Goal: Find specific page/section: Find specific page/section

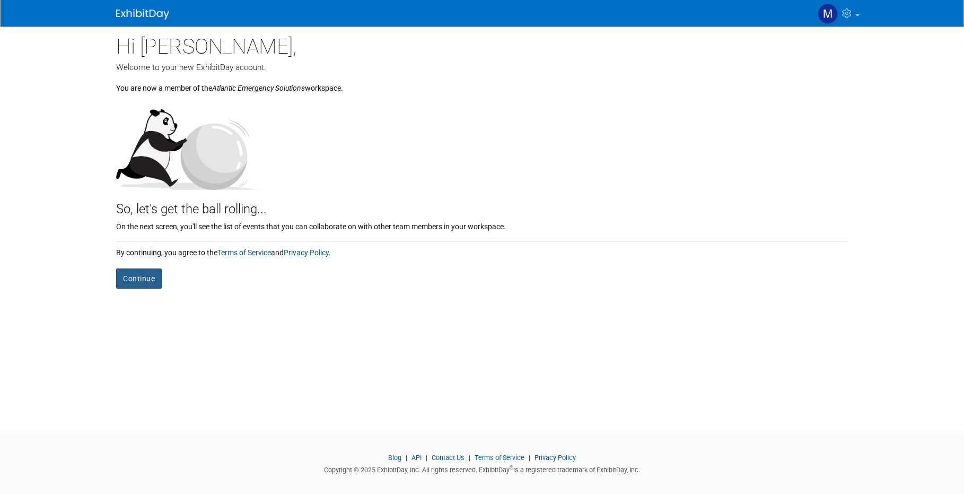
click at [135, 281] on button "Continue" at bounding box center [139, 278] width 46 height 20
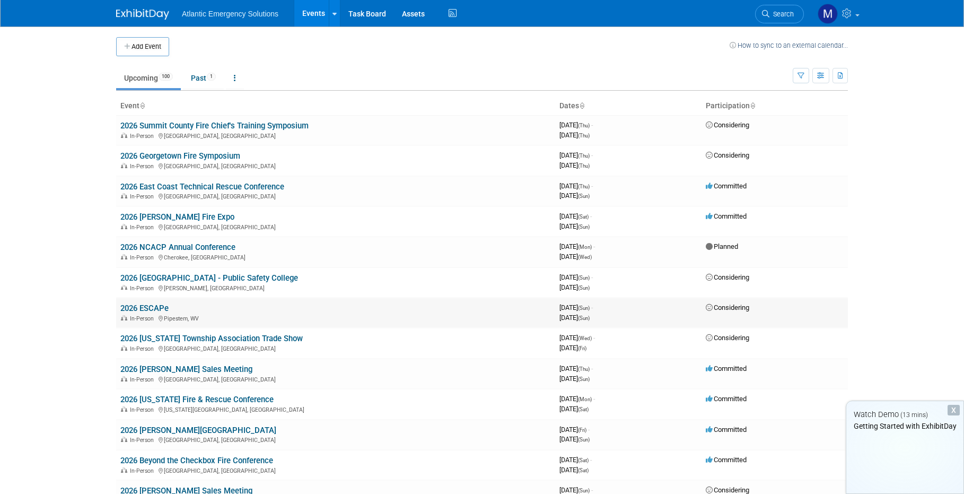
click at [154, 308] on link "2026 ESCAPe" at bounding box center [144, 308] width 48 height 10
